Goal: Transaction & Acquisition: Purchase product/service

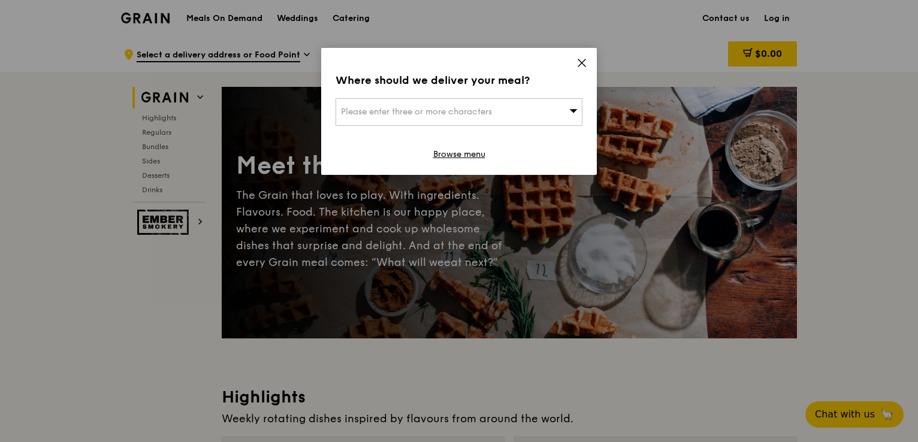
click at [578, 60] on icon at bounding box center [582, 63] width 11 height 11
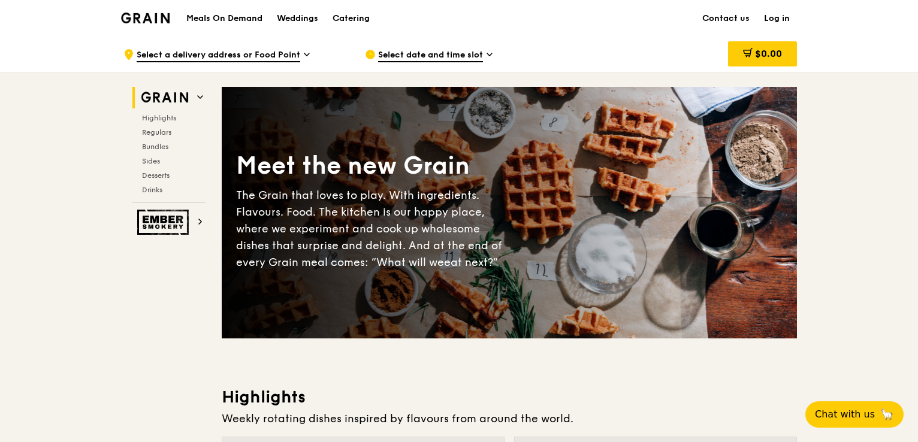
click at [774, 17] on link "Log in" at bounding box center [777, 19] width 40 height 36
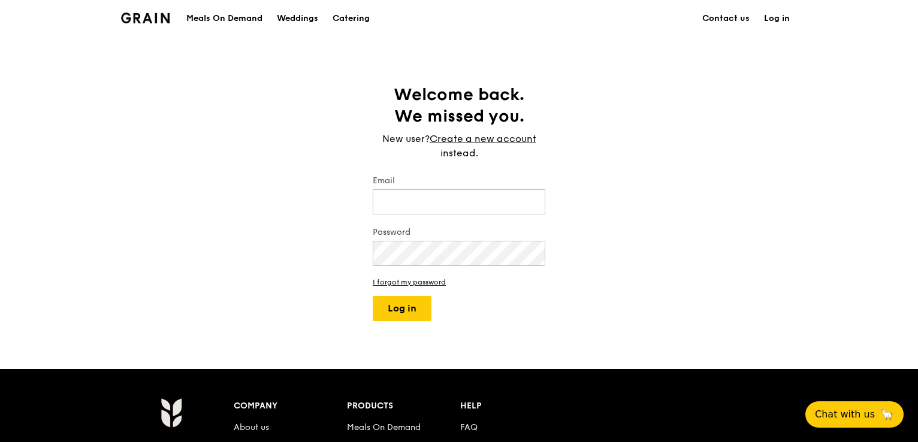
type input "[PERSON_NAME][EMAIL_ADDRESS][DOMAIN_NAME]"
click at [396, 312] on button "Log in" at bounding box center [402, 308] width 59 height 25
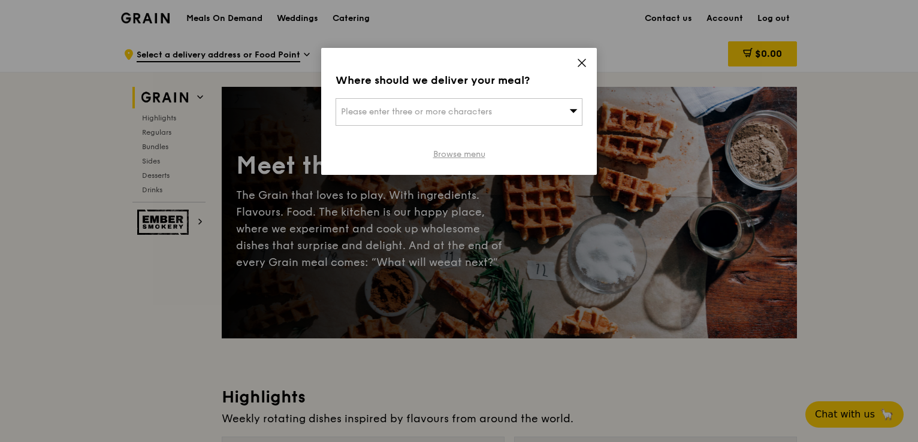
click at [480, 152] on link "Browse menu" at bounding box center [459, 155] width 52 height 12
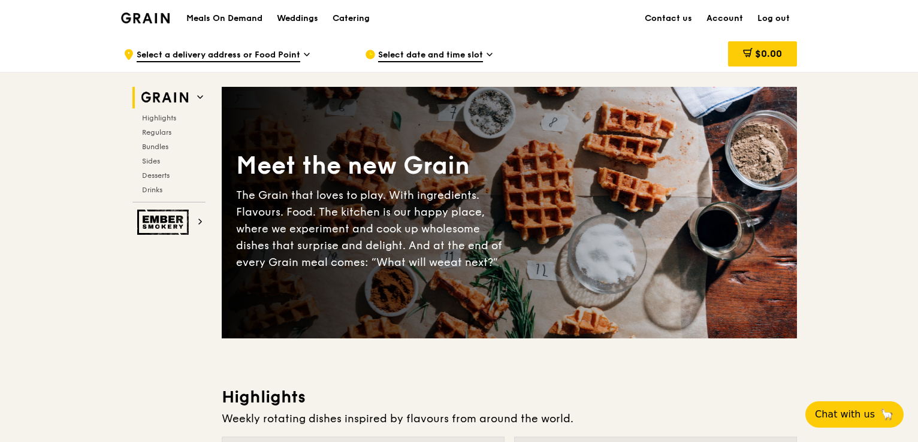
click at [240, 15] on h1 "Meals On Demand" at bounding box center [224, 19] width 76 height 12
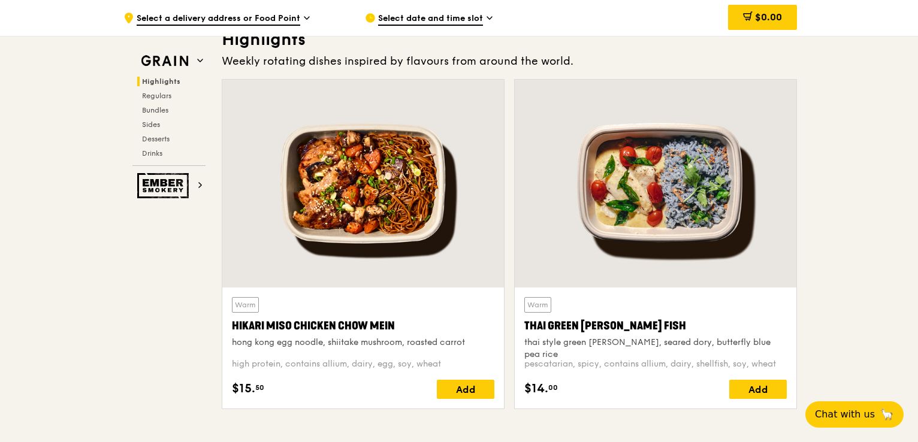
scroll to position [360, 0]
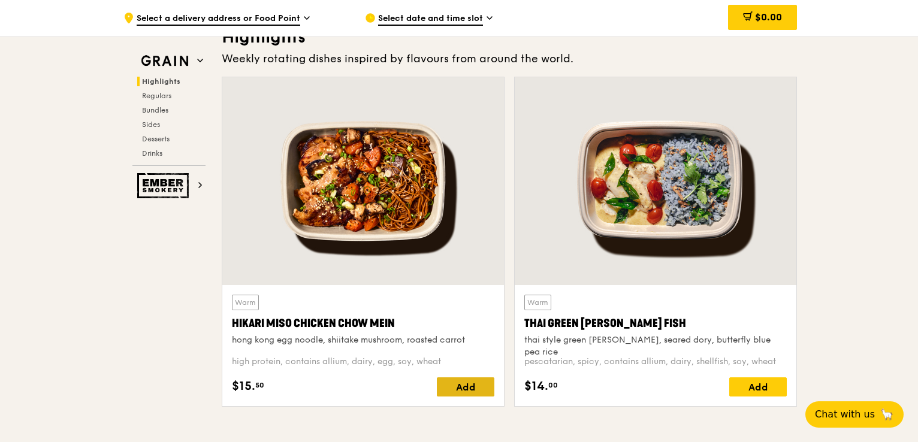
click at [453, 387] on div "Add" at bounding box center [466, 387] width 58 height 19
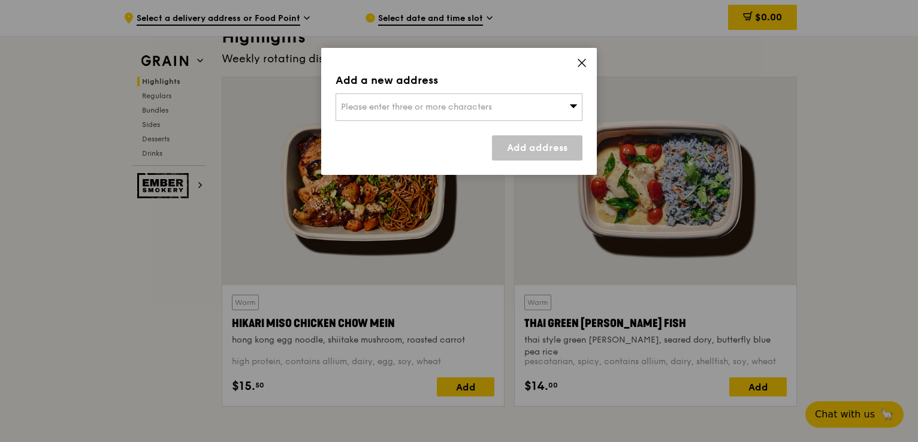
click at [565, 111] on div "Please enter three or more characters" at bounding box center [459, 108] width 247 height 28
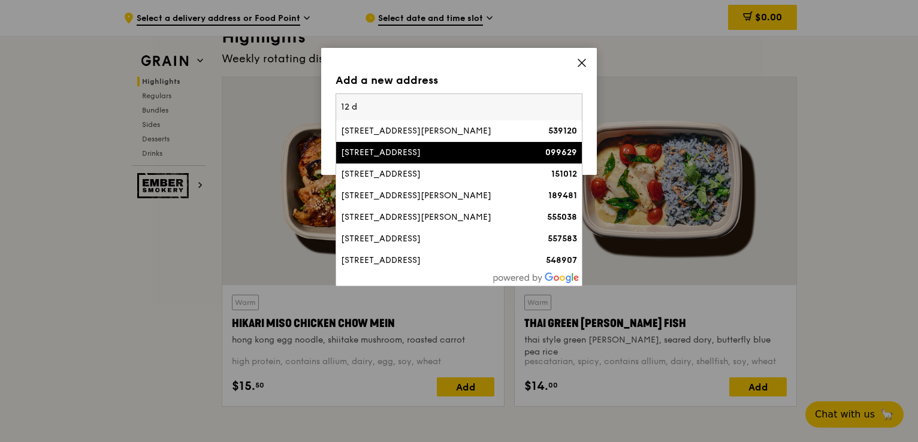
type input "12 d"
click at [393, 160] on li "[STREET_ADDRESS] 099629" at bounding box center [459, 153] width 246 height 22
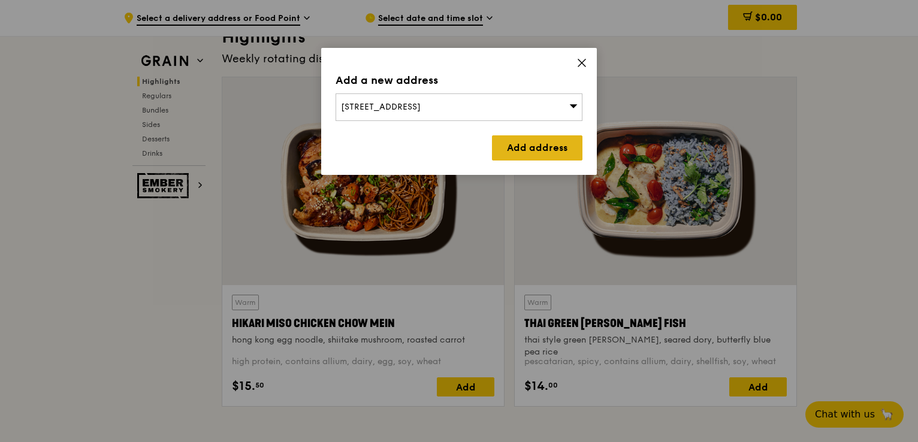
click at [511, 150] on link "Add address" at bounding box center [537, 147] width 91 height 25
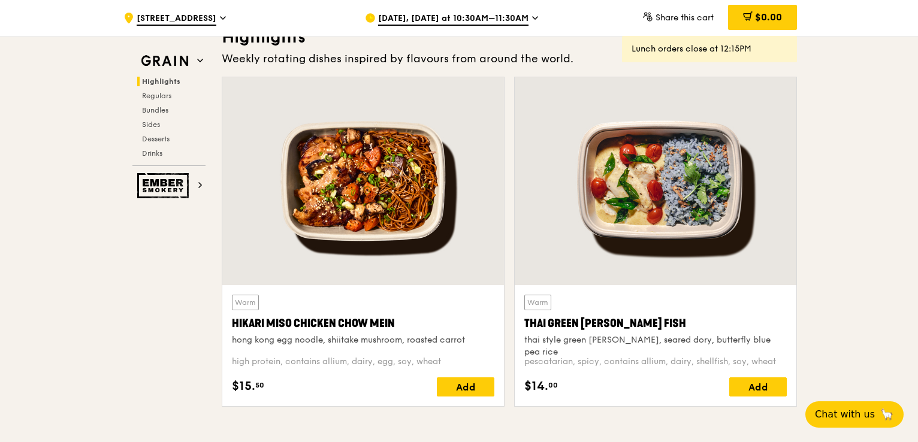
click at [535, 20] on div "[DATE], [DATE] at 10:30AM–11:30AM" at bounding box center [476, 18] width 222 height 36
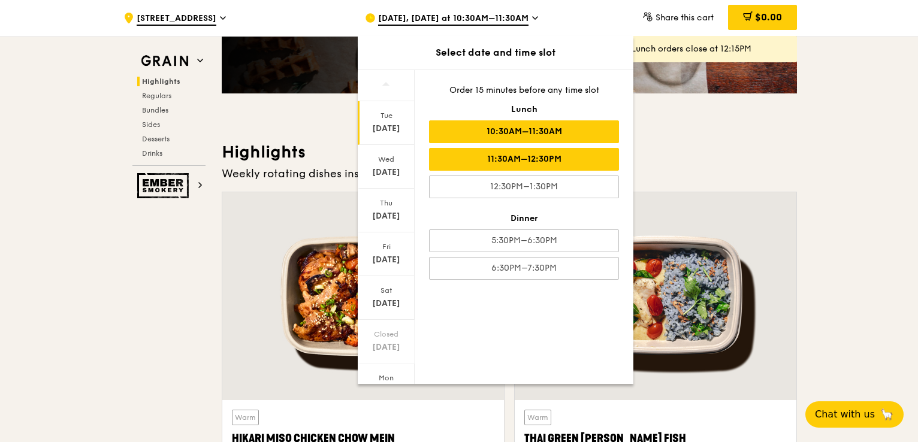
scroll to position [240, 0]
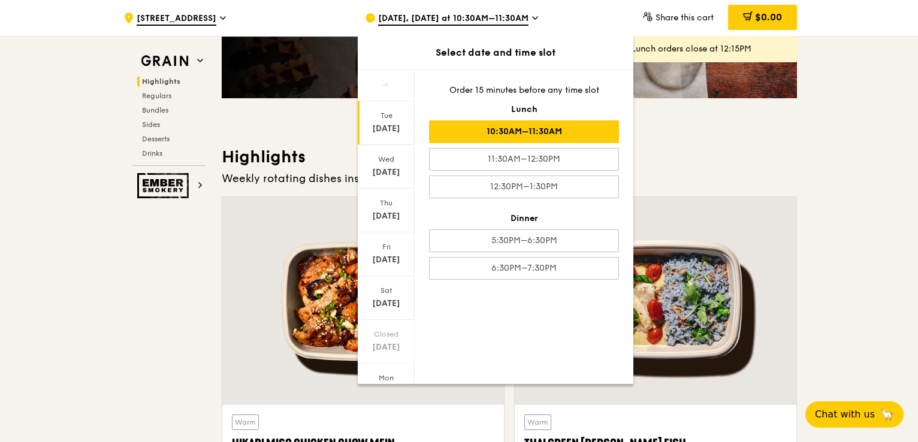
click at [578, 10] on div "[DATE], [DATE] at 10:30AM–11:30AM" at bounding box center [476, 18] width 222 height 36
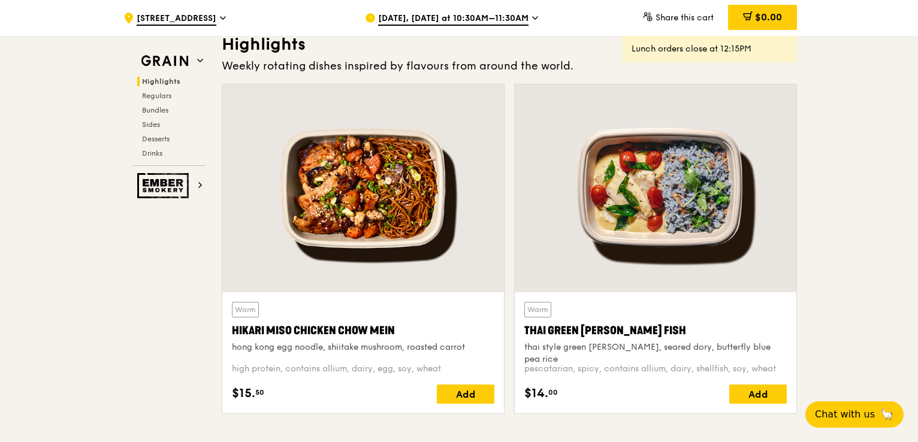
scroll to position [360, 0]
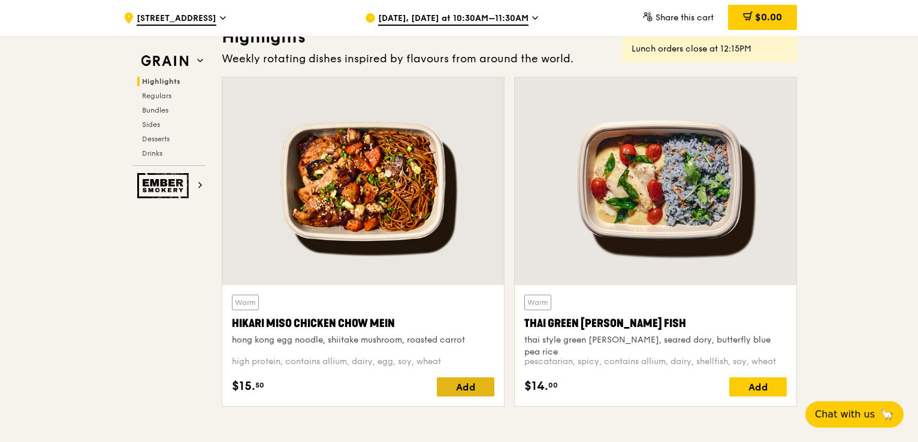
click at [472, 391] on div "Add" at bounding box center [466, 387] width 58 height 19
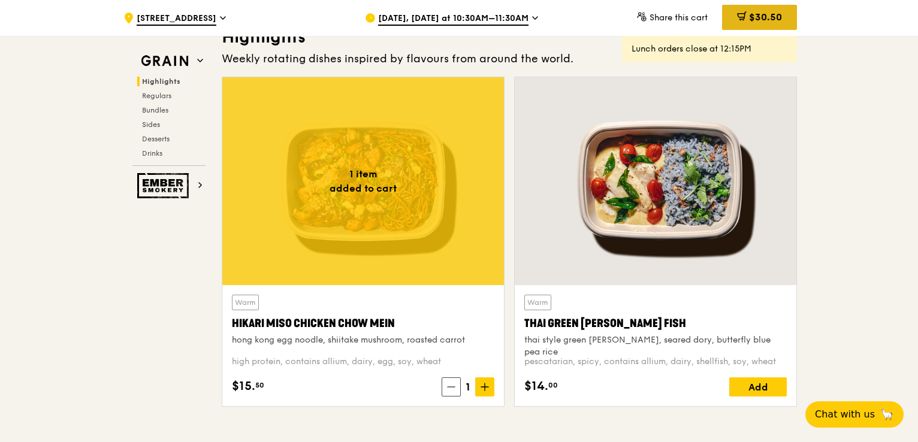
click at [749, 20] on span "$30.50" at bounding box center [765, 16] width 33 height 11
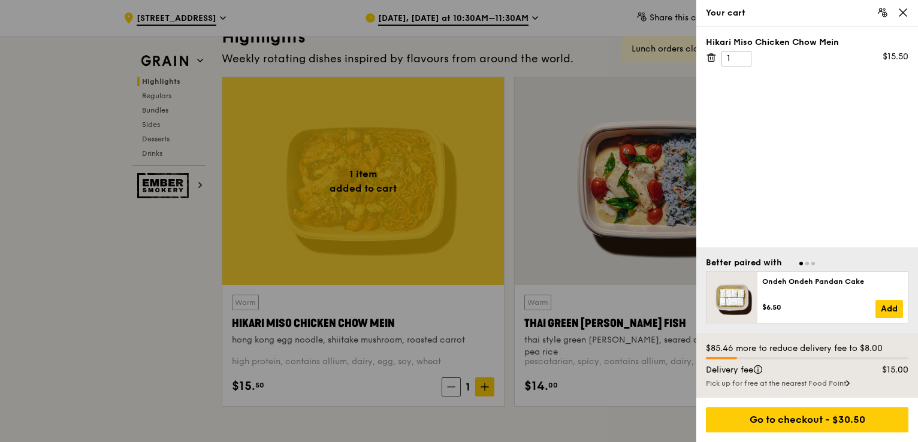
scroll to position [420, 0]
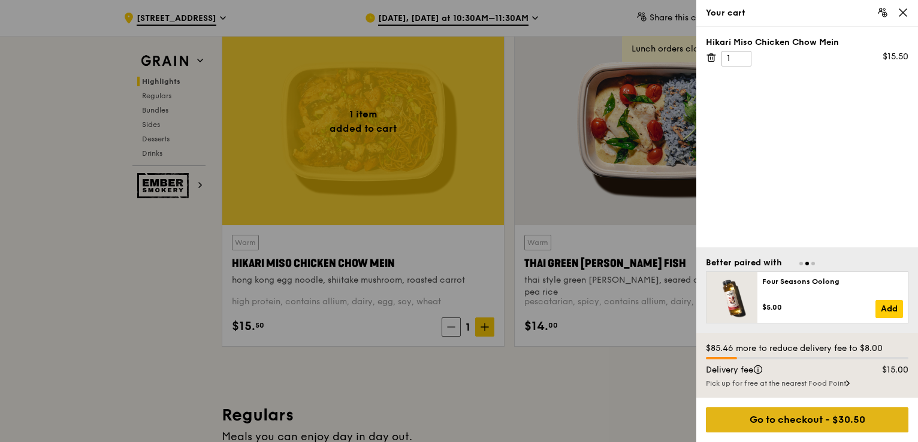
click at [812, 427] on div "Go to checkout - $30.50" at bounding box center [807, 420] width 203 height 25
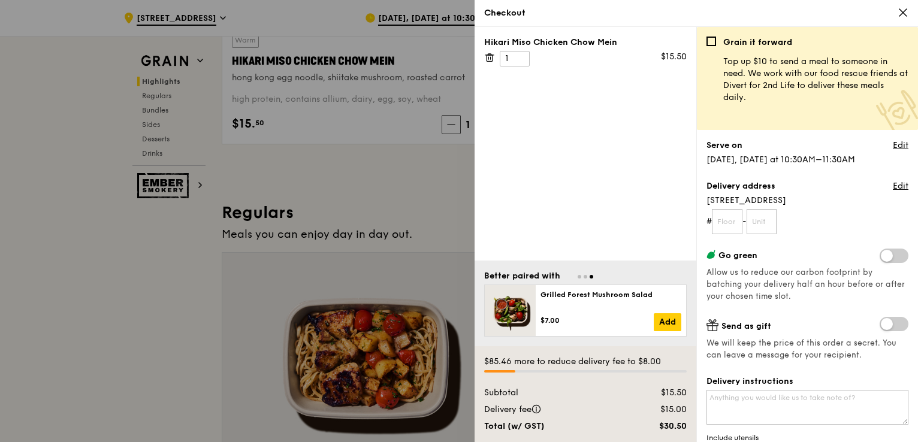
scroll to position [480, 0]
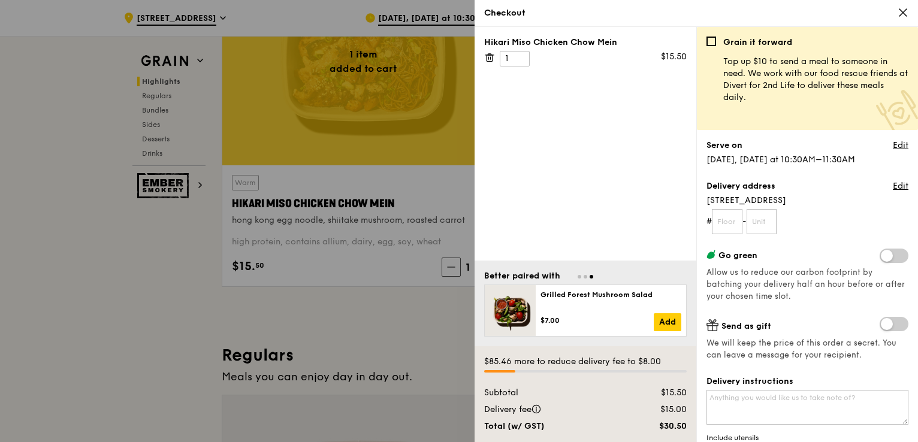
click at [68, 114] on div at bounding box center [459, 221] width 918 height 442
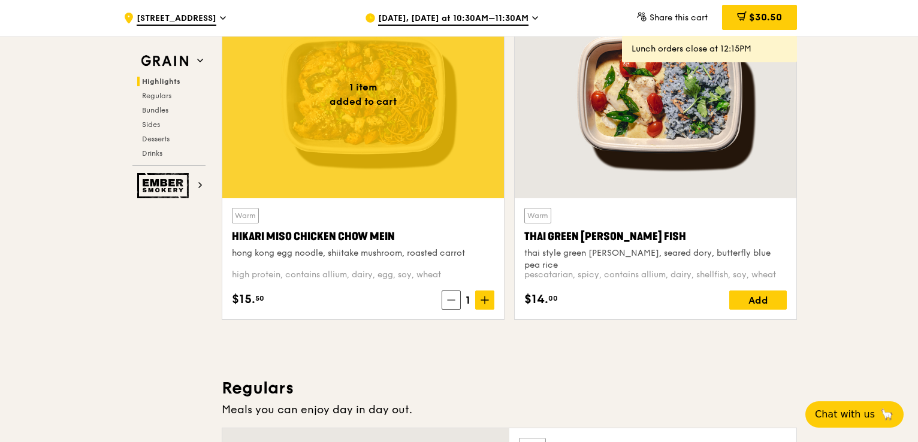
scroll to position [539, 0]
